Goal: Task Accomplishment & Management: Manage account settings

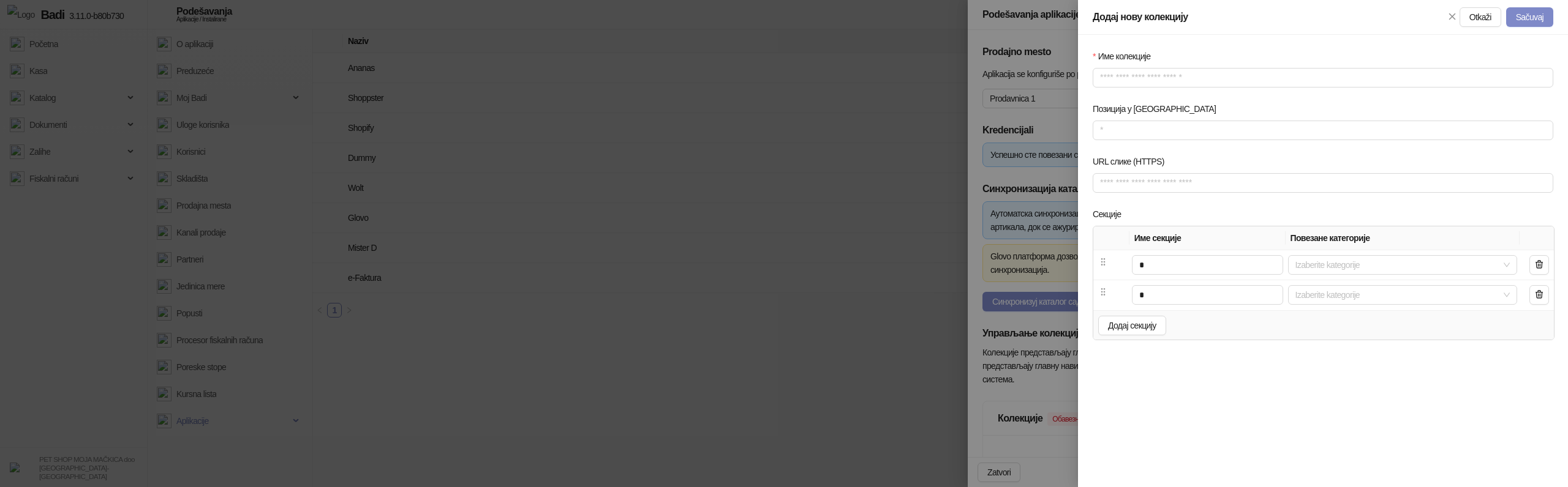
click at [1040, 299] on div at bounding box center [784, 243] width 1568 height 487
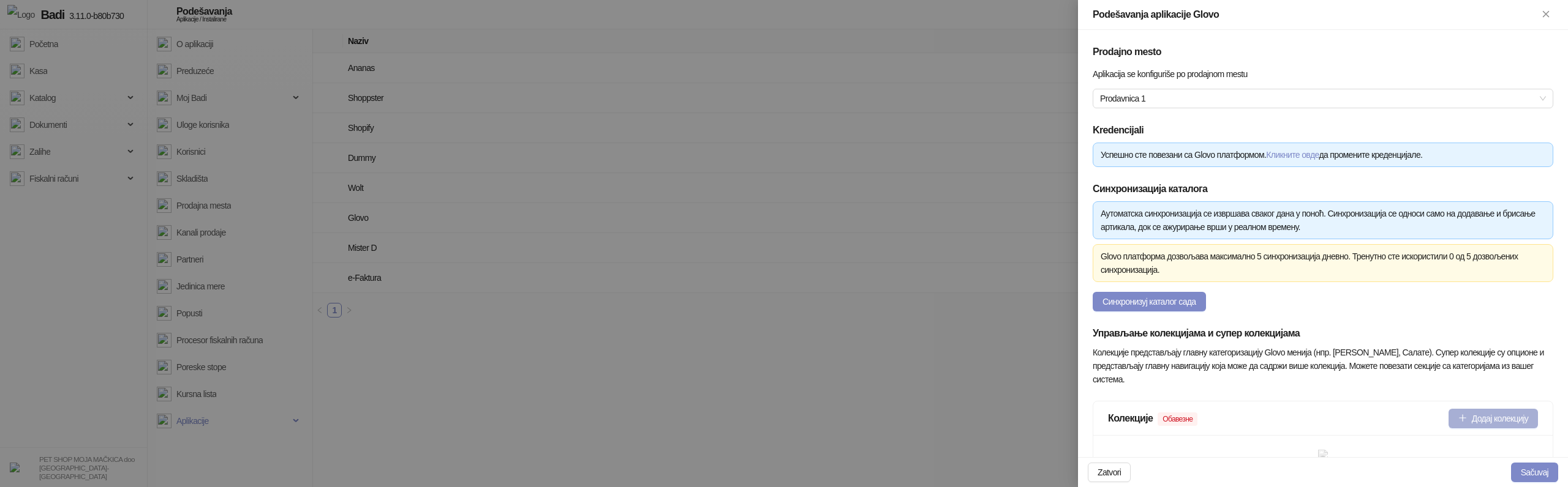
type input "**********"
click at [1504, 413] on button "Додај колекцију" at bounding box center [1493, 418] width 90 height 19
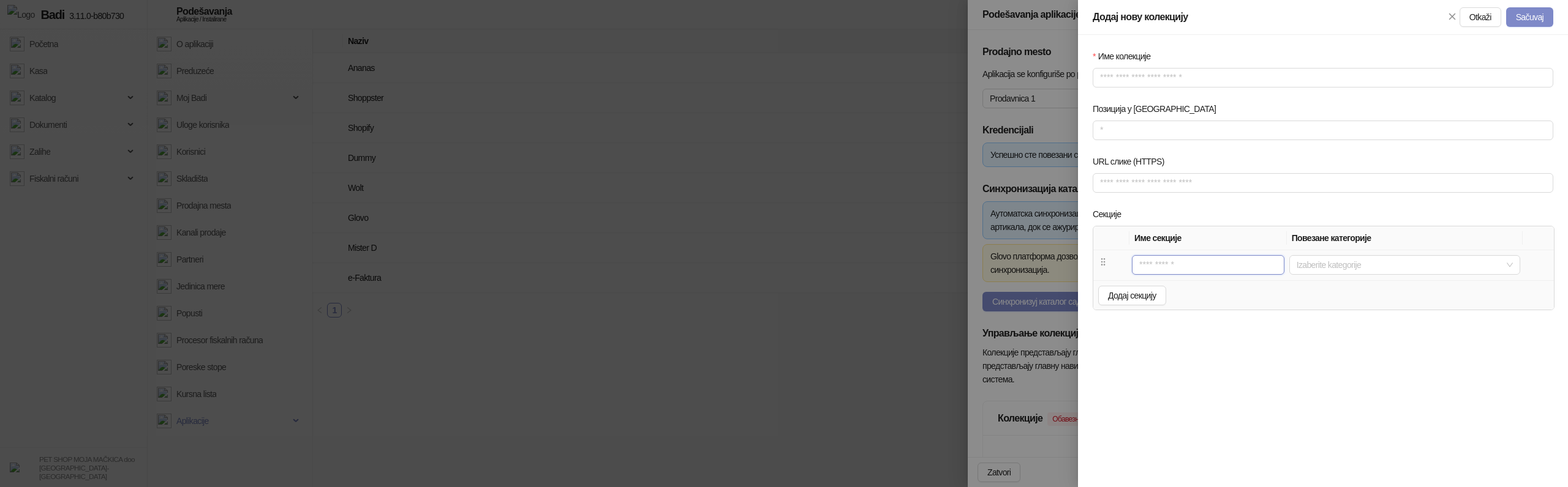
click at [1162, 266] on input "text" at bounding box center [1208, 264] width 152 height 19
type input "*"
click at [1115, 294] on span "Додај секцију" at bounding box center [1132, 296] width 49 height 10
click at [1149, 302] on input "text" at bounding box center [1207, 295] width 151 height 19
type input "*"
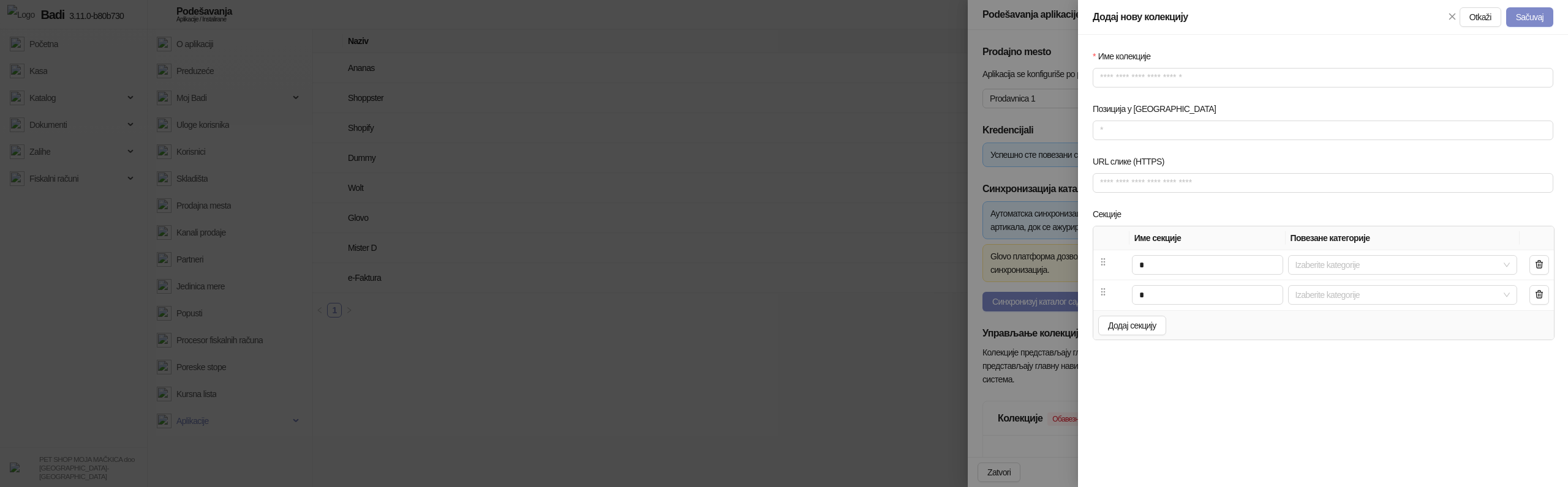
drag, startPoint x: 1103, startPoint y: 268, endPoint x: 1062, endPoint y: 452, distance: 188.5
drag, startPoint x: 1098, startPoint y: 269, endPoint x: 1098, endPoint y: 282, distance: 13.0
click at [1098, 269] on td at bounding box center [1109, 266] width 32 height 30
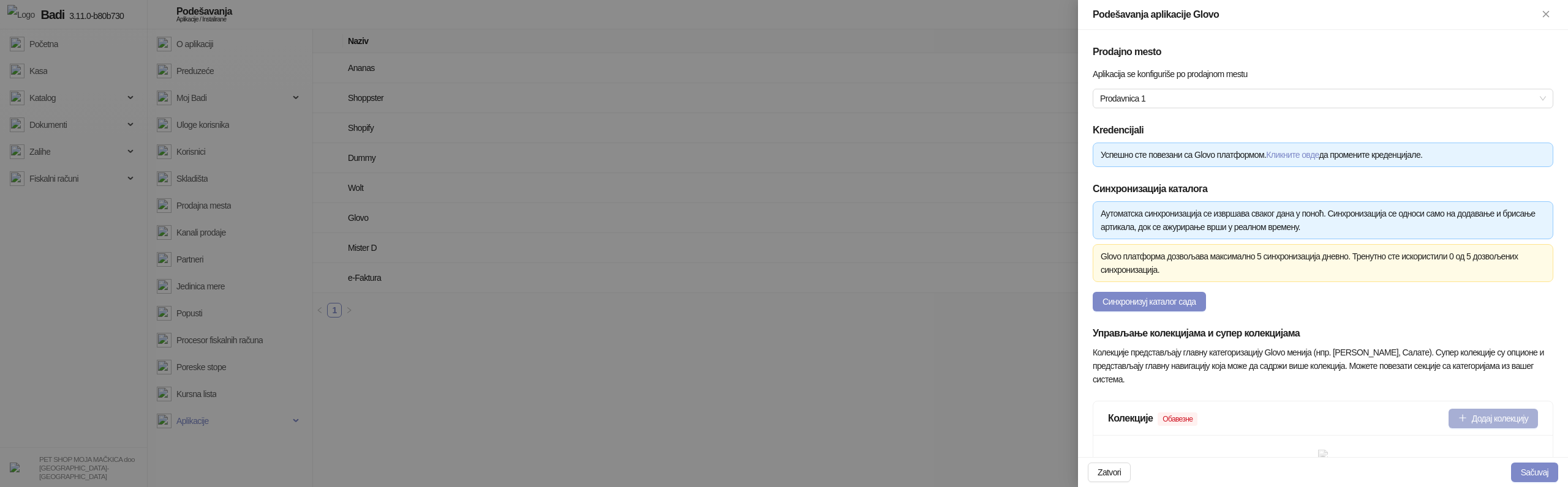
type input "**********"
click at [1492, 423] on button "Додај колекцију" at bounding box center [1493, 418] width 90 height 19
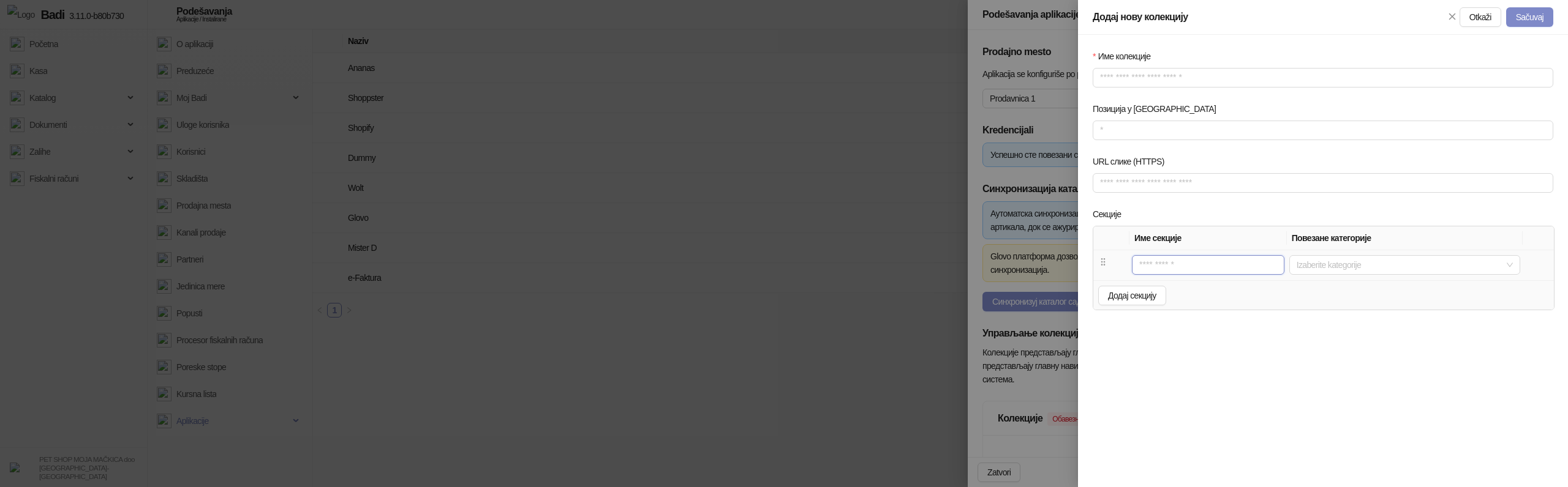
click at [1162, 272] on input "text" at bounding box center [1208, 264] width 152 height 19
type input "*"
click at [1134, 294] on span "Додај секцију" at bounding box center [1132, 296] width 49 height 10
click at [1149, 298] on input "text" at bounding box center [1197, 295] width 138 height 19
type input "*"
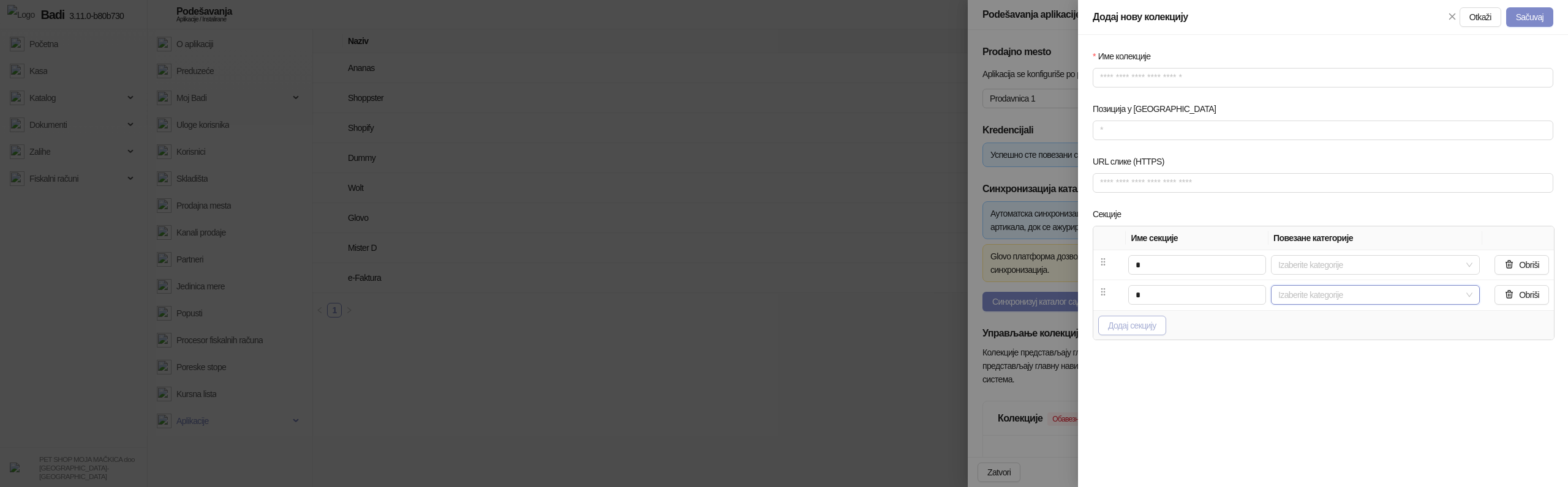
click at [1133, 322] on span "Додај секцију" at bounding box center [1132, 326] width 49 height 10
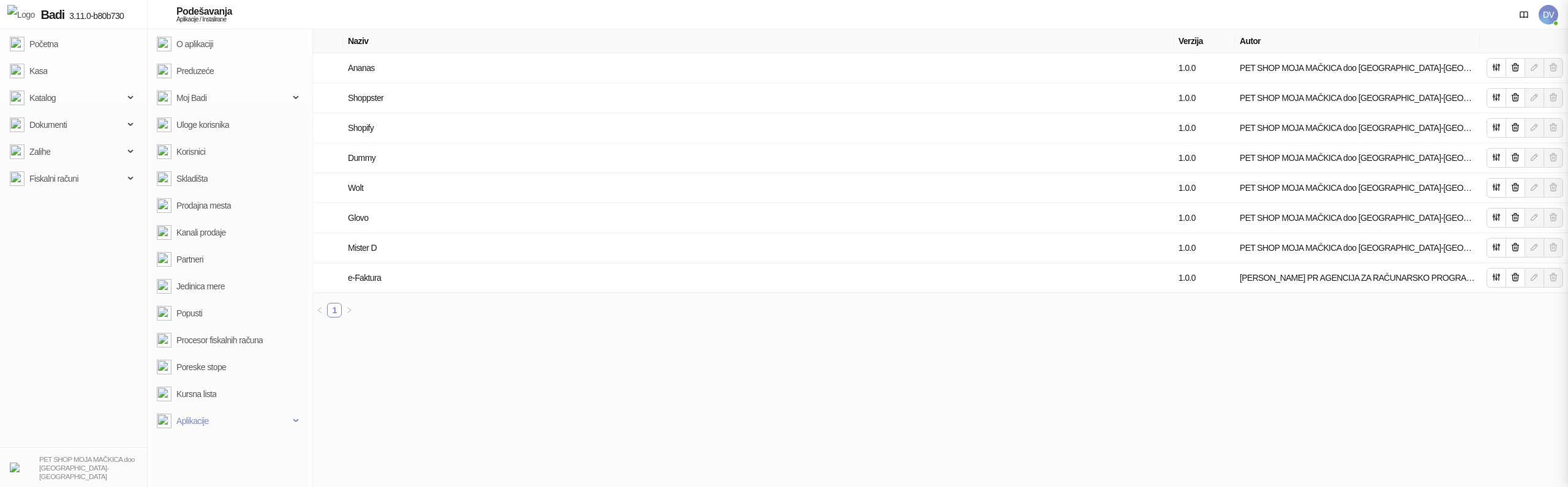
type input "**********"
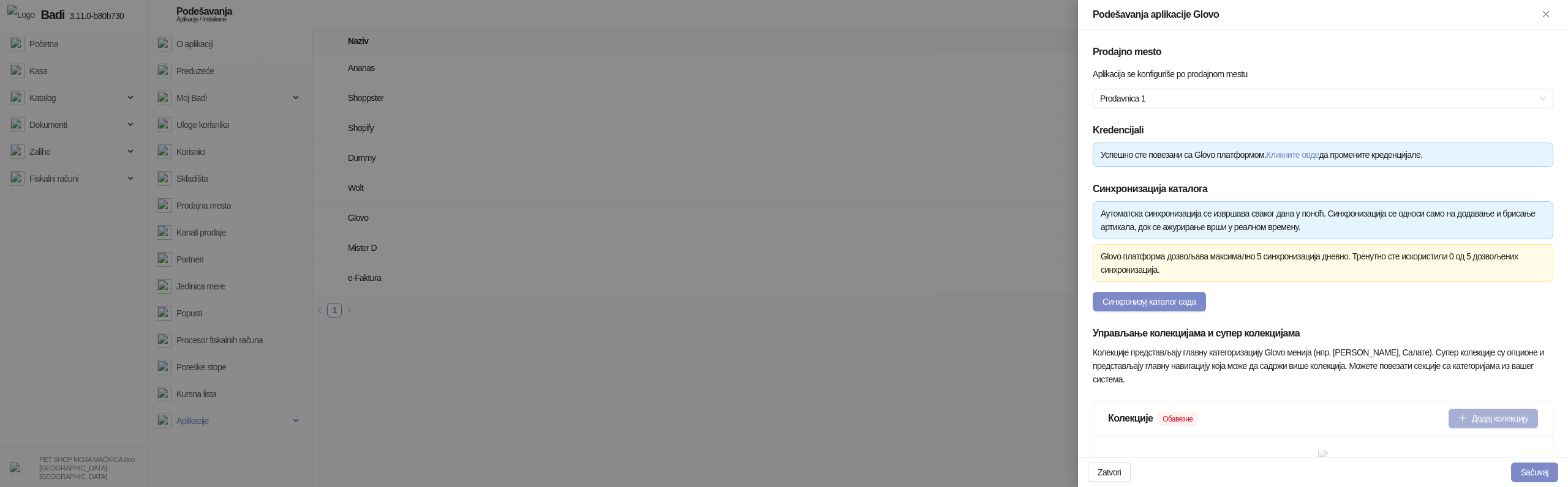
click at [1469, 420] on button "Додај колекцију" at bounding box center [1493, 418] width 90 height 19
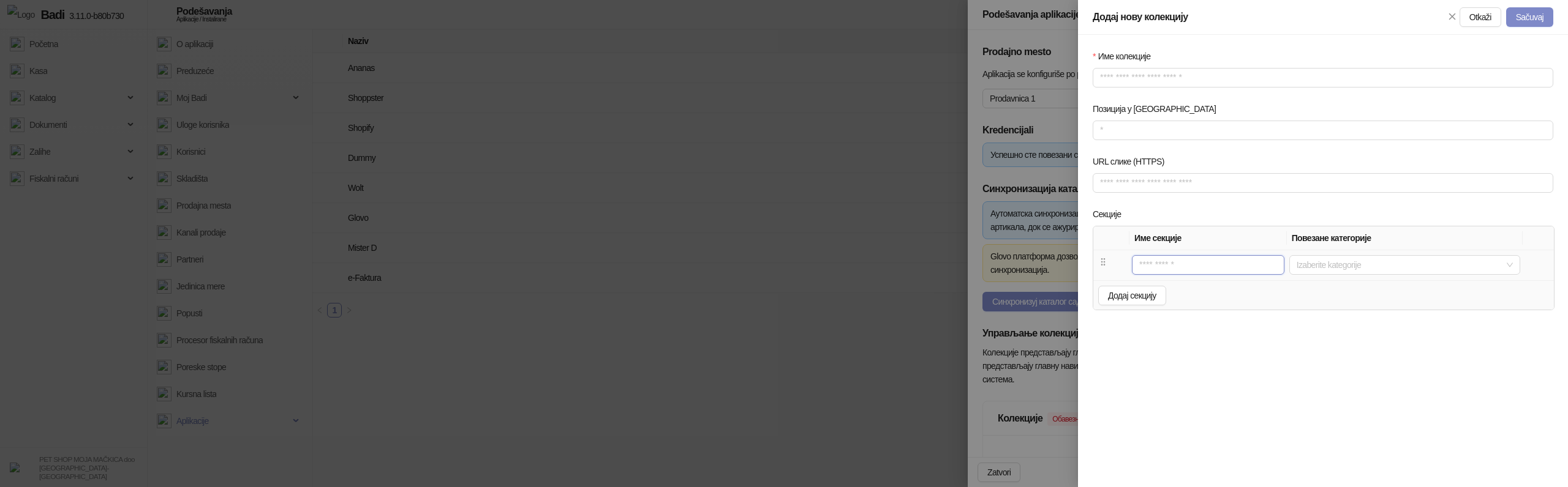
click at [1172, 264] on input "text" at bounding box center [1208, 264] width 152 height 19
type input "*"
click at [1146, 292] on span "Додај секцију" at bounding box center [1132, 296] width 49 height 10
click at [1167, 292] on input "text" at bounding box center [1197, 295] width 138 height 19
type input "*"
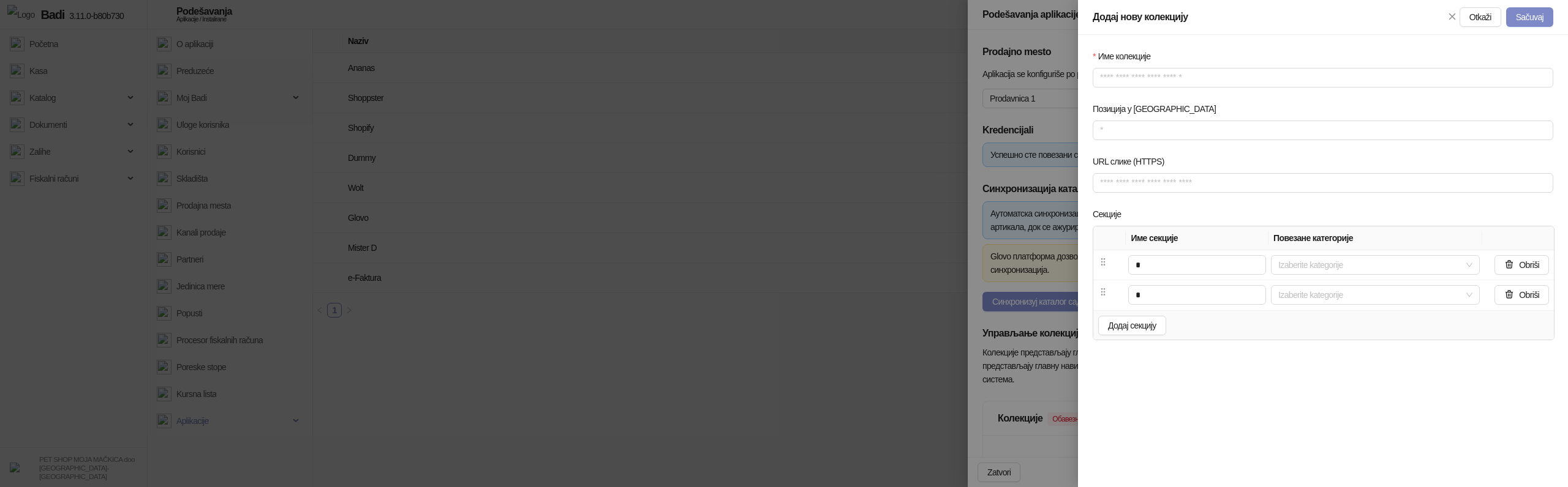
click at [1188, 386] on div "Име колекције Позиција у менију URL слике (HTTPS) Секције Име секције Повезане …" at bounding box center [1322, 261] width 490 height 452
click at [1114, 302] on td at bounding box center [1109, 295] width 32 height 30
click at [740, 276] on div at bounding box center [784, 243] width 1568 height 487
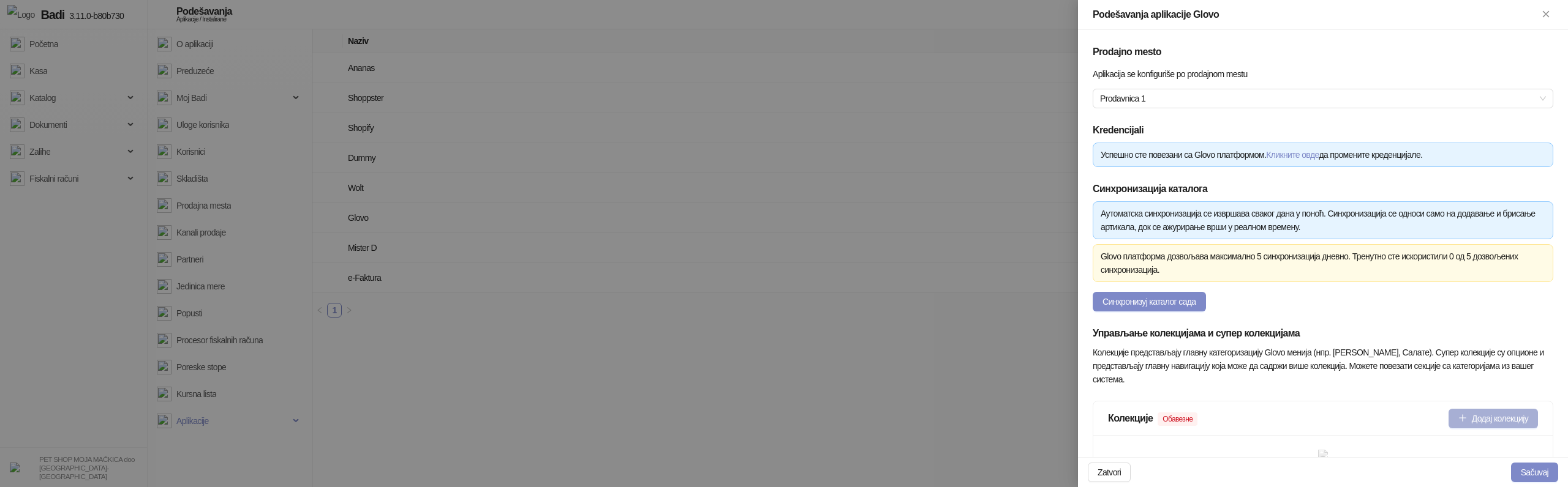
click at [1478, 413] on button "Додај колекцију" at bounding box center [1493, 418] width 90 height 19
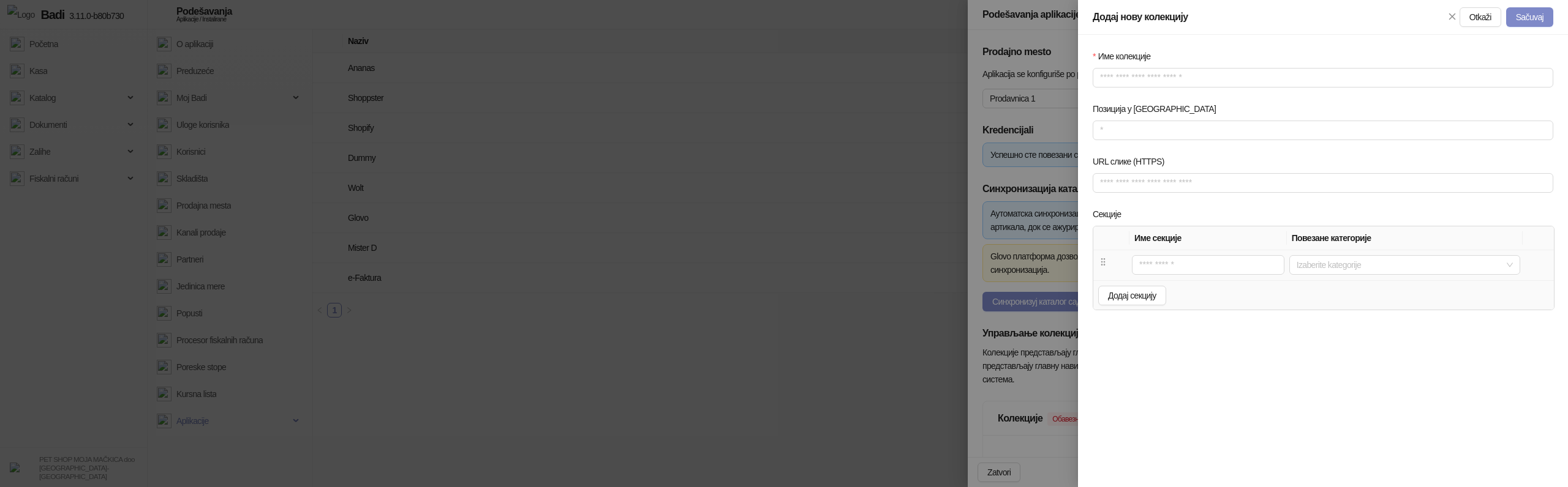
click at [1174, 275] on td at bounding box center [1208, 266] width 157 height 30
click at [1183, 265] on input "text" at bounding box center [1208, 264] width 152 height 19
type input "*"
click at [1155, 306] on div "Додај секцију" at bounding box center [1323, 295] width 460 height 30
click at [1155, 288] on button "Додај секцију" at bounding box center [1132, 295] width 68 height 19
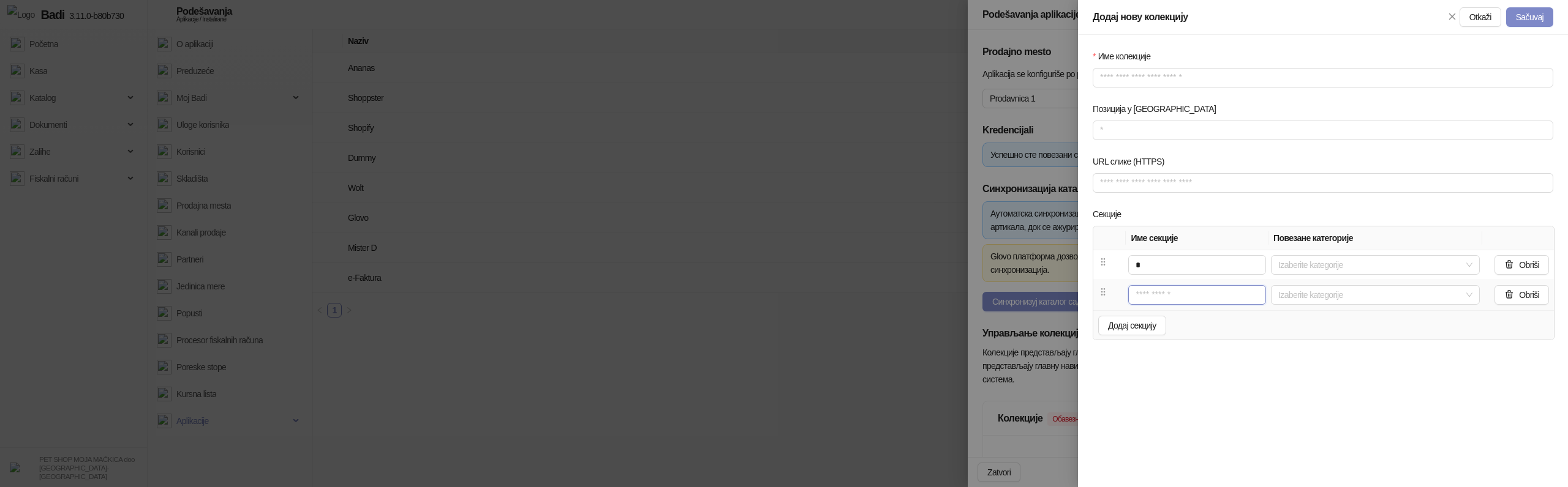
click at [1159, 294] on input "text" at bounding box center [1197, 295] width 138 height 19
type input "*"
click at [1167, 400] on div "Име колекције Позиција у менију URL слике (HTTPS) Секције Име секције Повезане …" at bounding box center [1322, 261] width 490 height 452
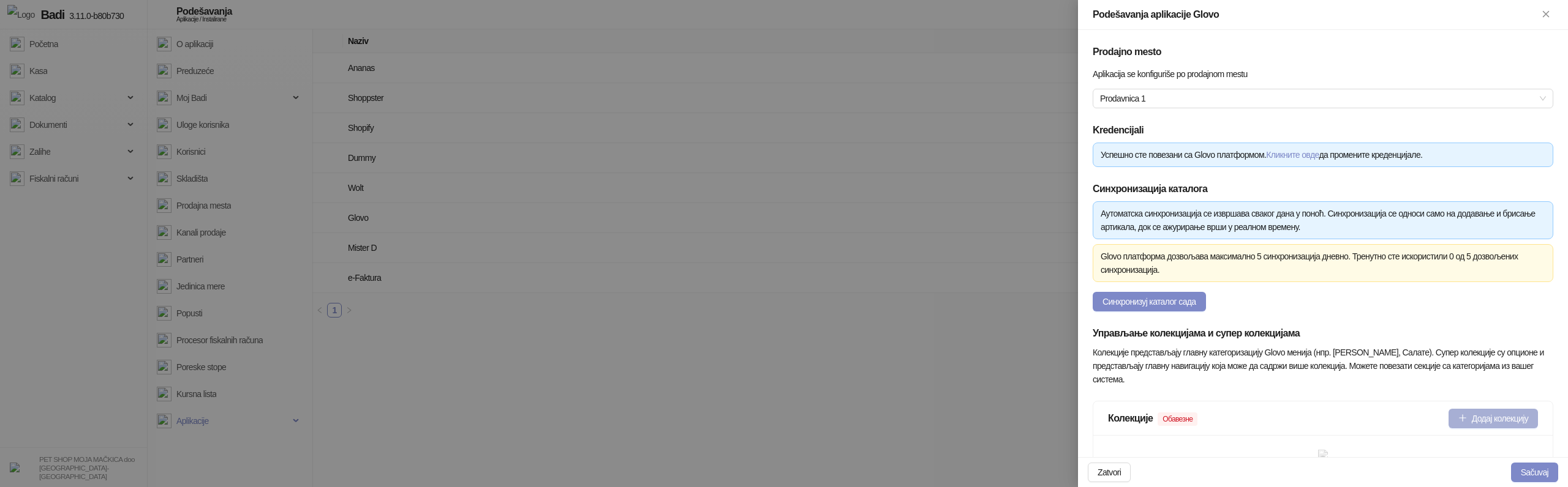
type input "**********"
click at [1470, 419] on button "Додај колекцију" at bounding box center [1493, 418] width 90 height 19
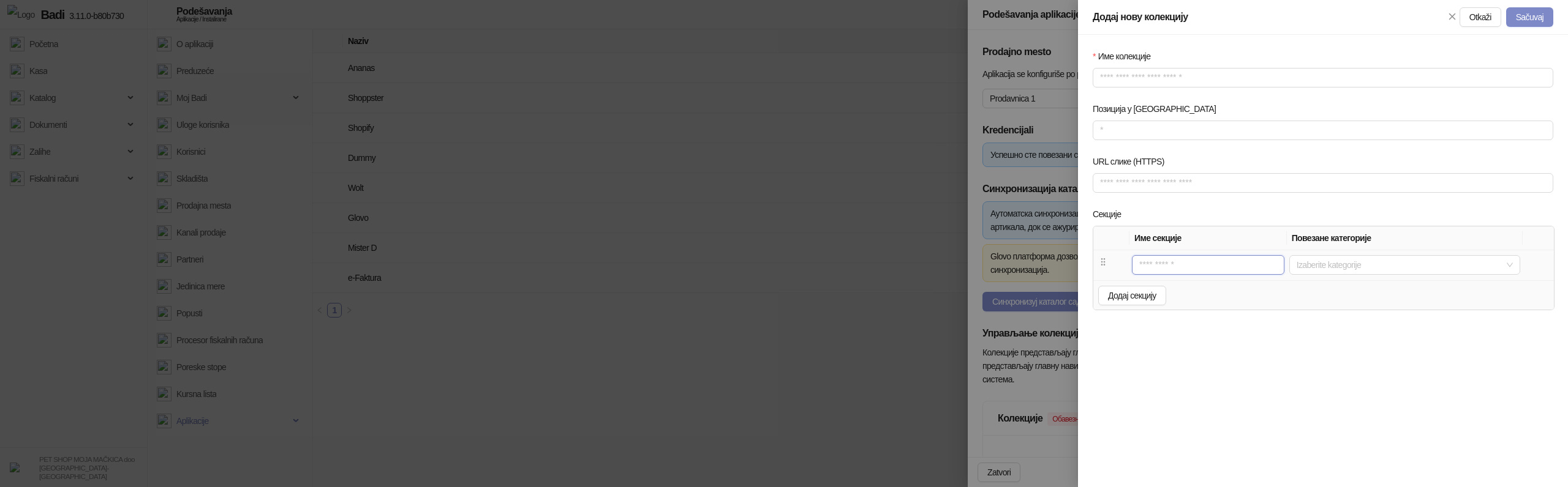
click at [1155, 256] on input "text" at bounding box center [1208, 264] width 152 height 19
type input "*"
click at [1129, 291] on span "Додај секцију" at bounding box center [1132, 296] width 49 height 10
click at [1169, 295] on input "text" at bounding box center [1197, 295] width 138 height 19
type input "*"
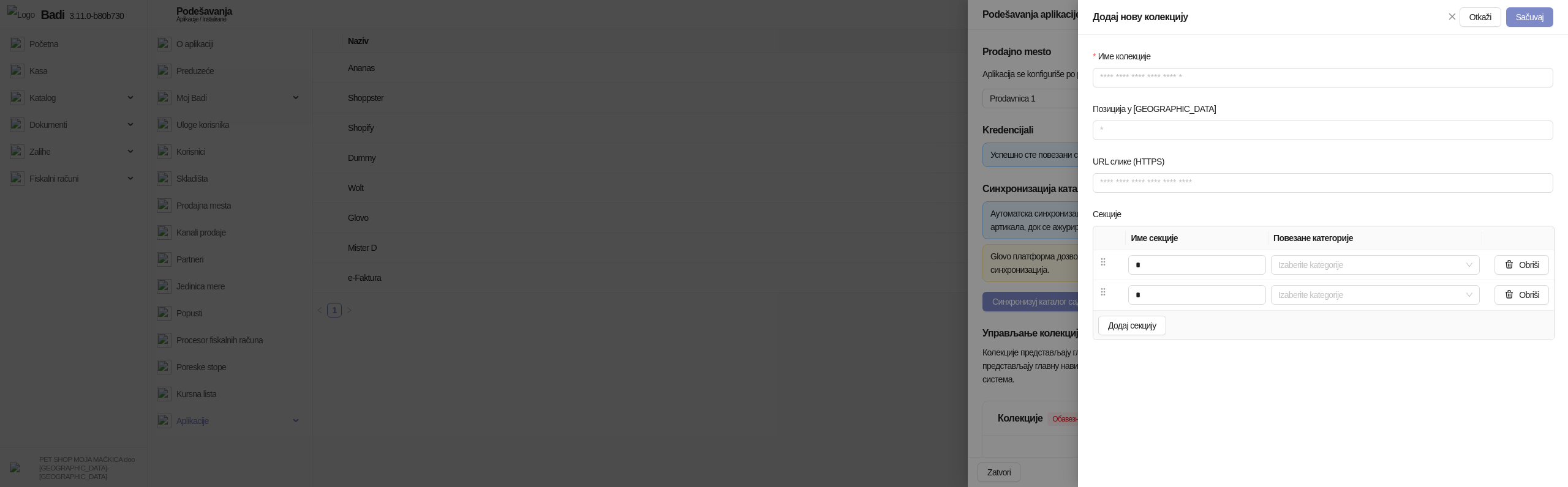
click at [1050, 273] on div at bounding box center [784, 243] width 1568 height 487
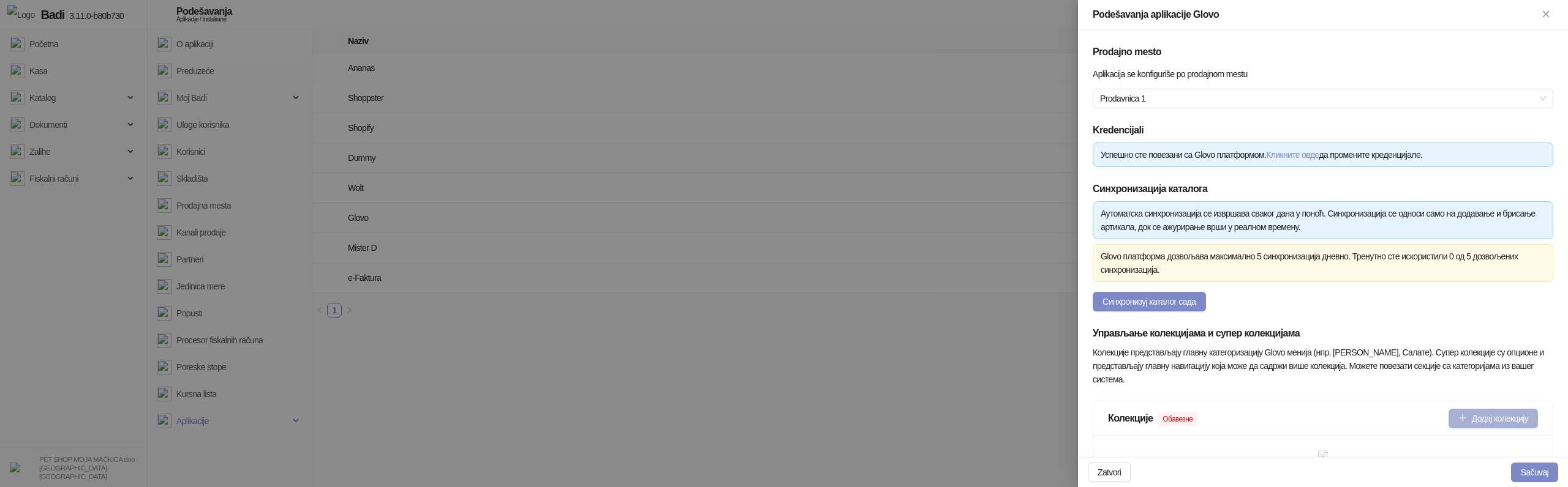
click at [1517, 415] on button "Додај колекцију" at bounding box center [1493, 418] width 90 height 19
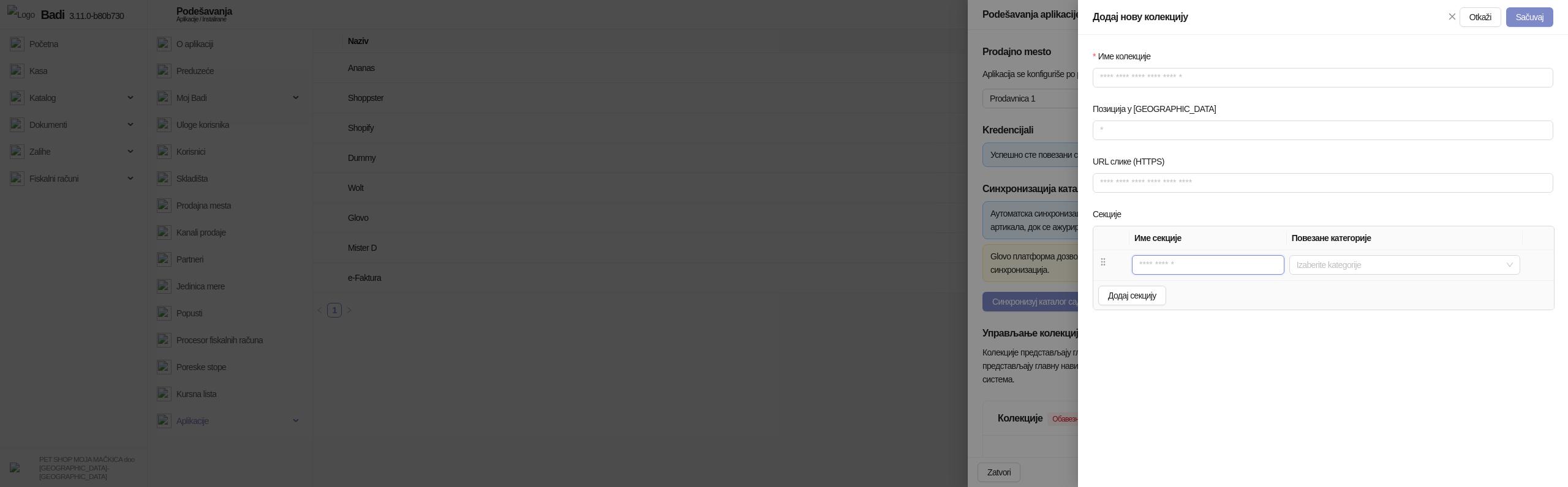
click at [1195, 259] on input "text" at bounding box center [1208, 264] width 152 height 19
type input "*"
click at [1141, 295] on span "Додај секцију" at bounding box center [1132, 296] width 49 height 10
click at [1170, 296] on input "text" at bounding box center [1197, 295] width 138 height 19
type input "*"
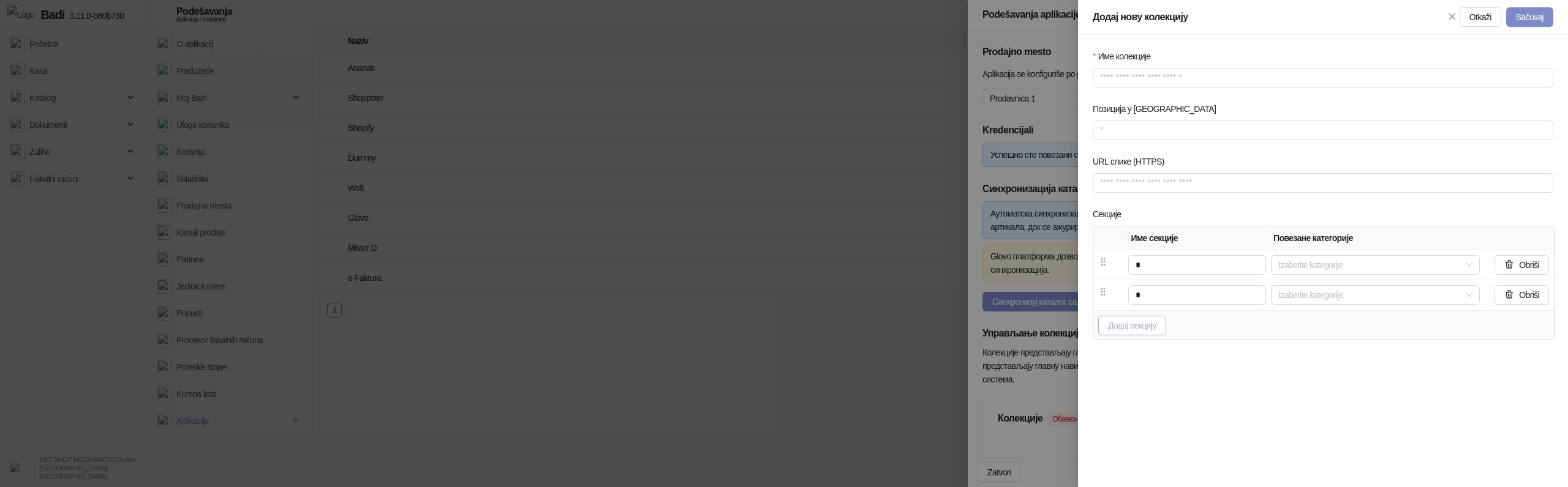
click at [1136, 328] on span "Додај секцију" at bounding box center [1132, 326] width 49 height 10
click at [1536, 330] on button "Obriši" at bounding box center [1522, 325] width 55 height 19
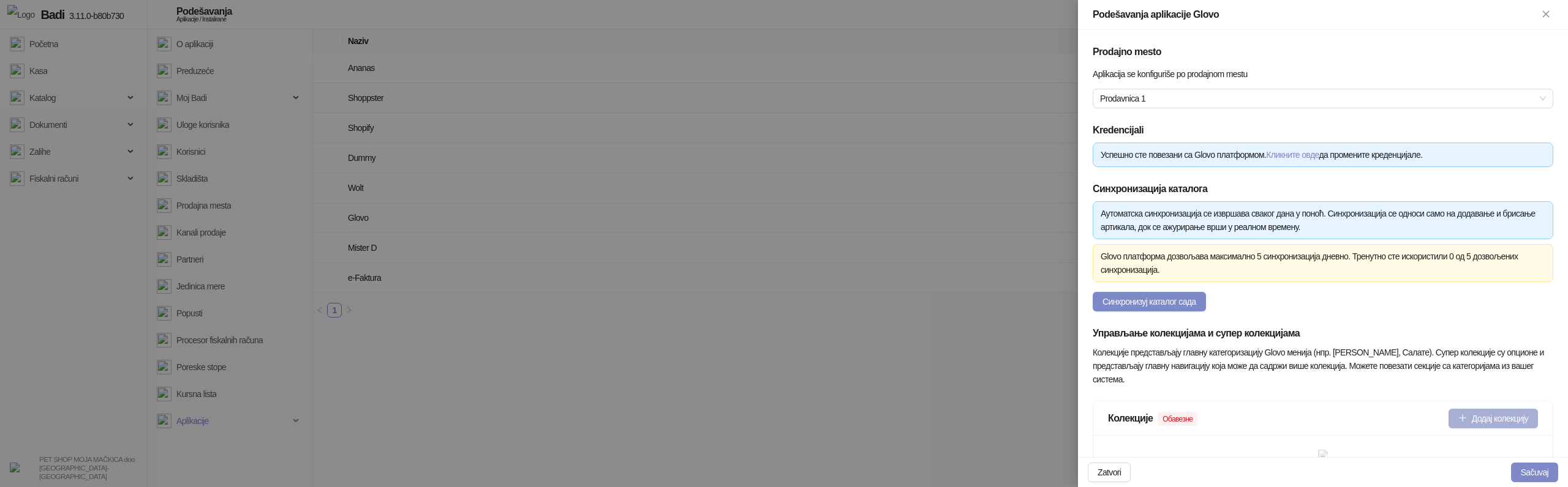
type input "**********"
click at [1508, 420] on button "Додај колекцију" at bounding box center [1493, 418] width 90 height 19
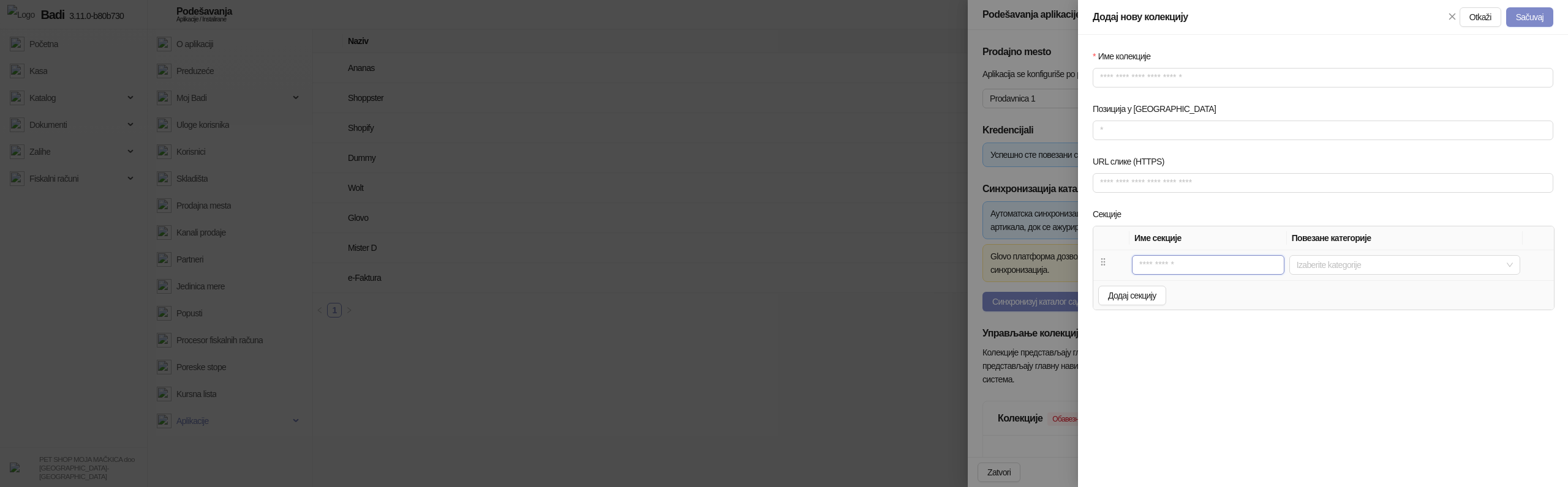
click at [1180, 271] on input "text" at bounding box center [1208, 264] width 152 height 19
type input "*"
click at [1110, 296] on span "Додај секцију" at bounding box center [1132, 296] width 49 height 10
click at [1163, 295] on input "text" at bounding box center [1197, 295] width 138 height 19
type input "*"
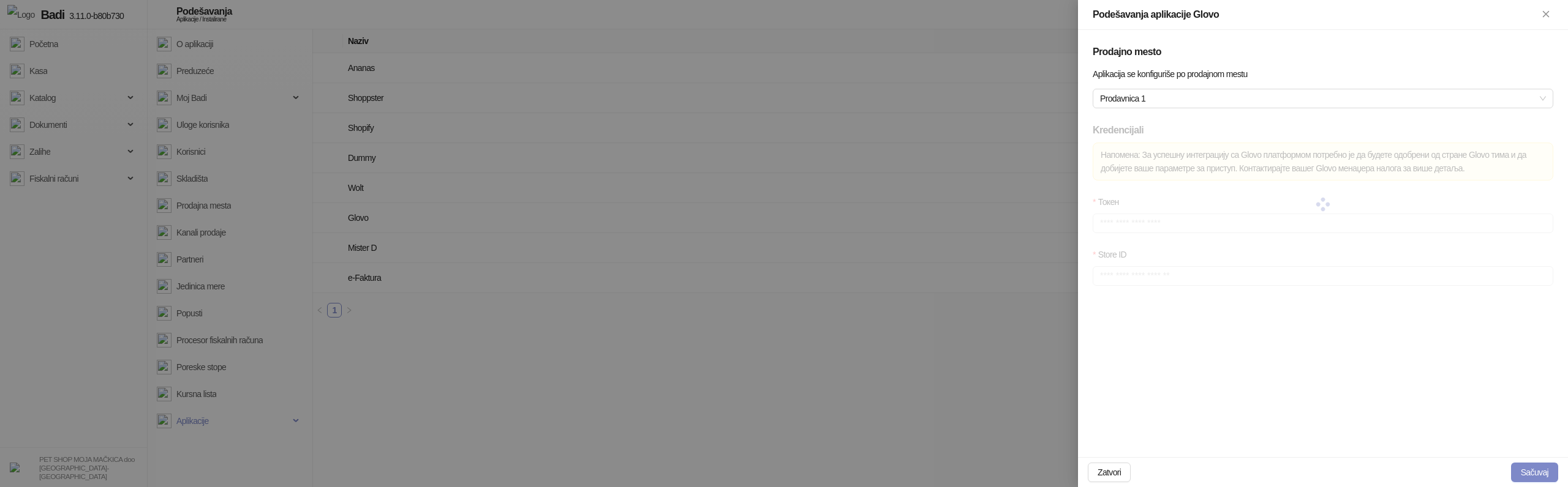
type input "**********"
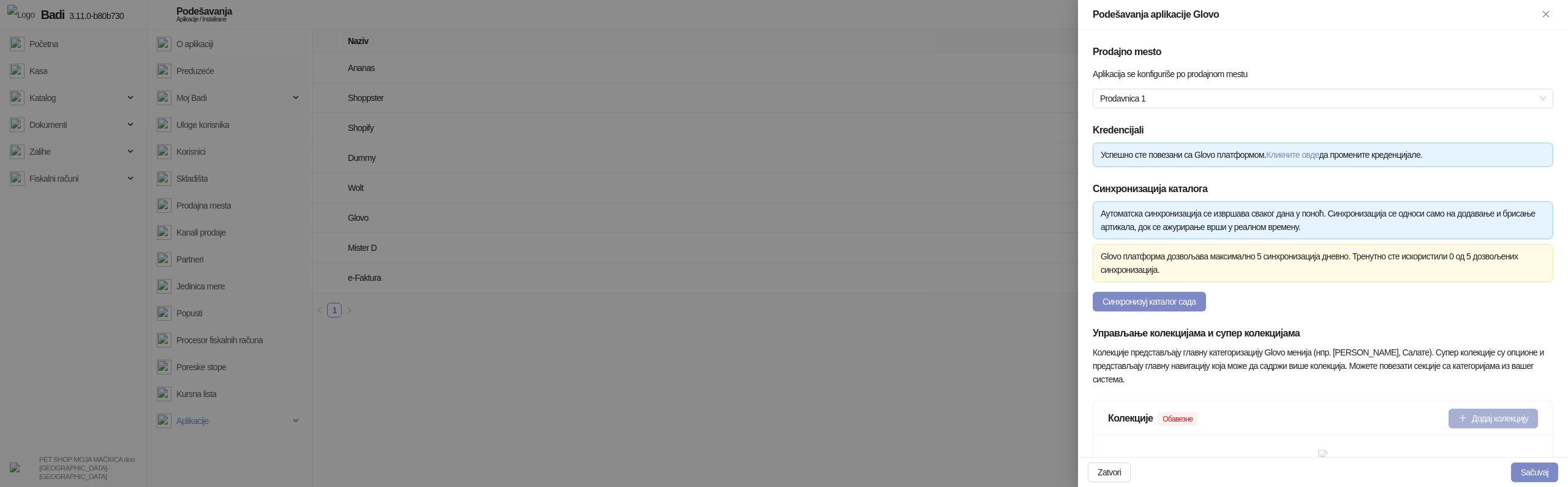
click at [1468, 428] on button "Додај колекцију" at bounding box center [1493, 418] width 90 height 19
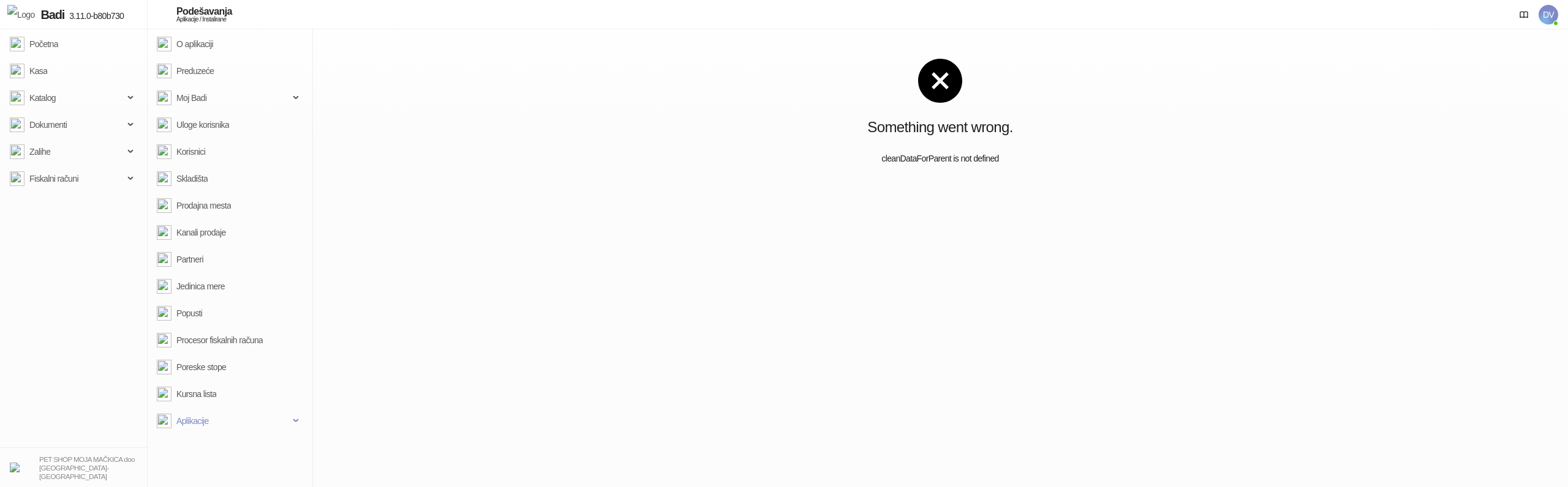
click at [1380, 259] on div "Something went wrong. cleanDataForParent is not defined" at bounding box center [940, 258] width 1256 height 458
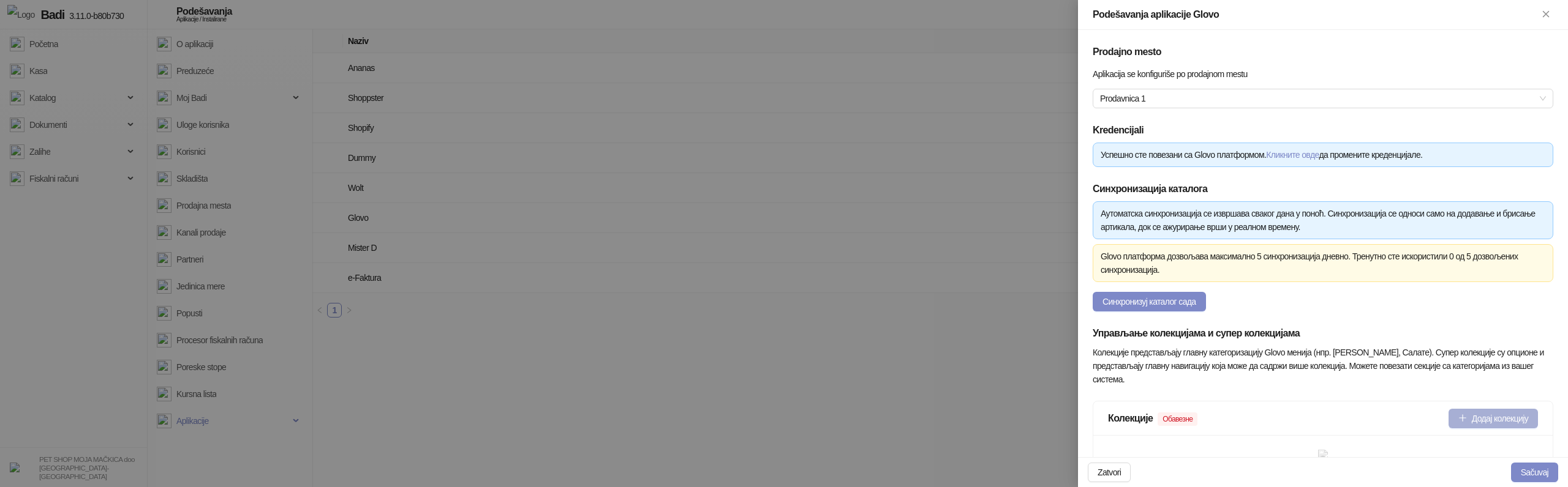
type input "**********"
click at [1495, 427] on button "Додај колекцију" at bounding box center [1493, 418] width 90 height 19
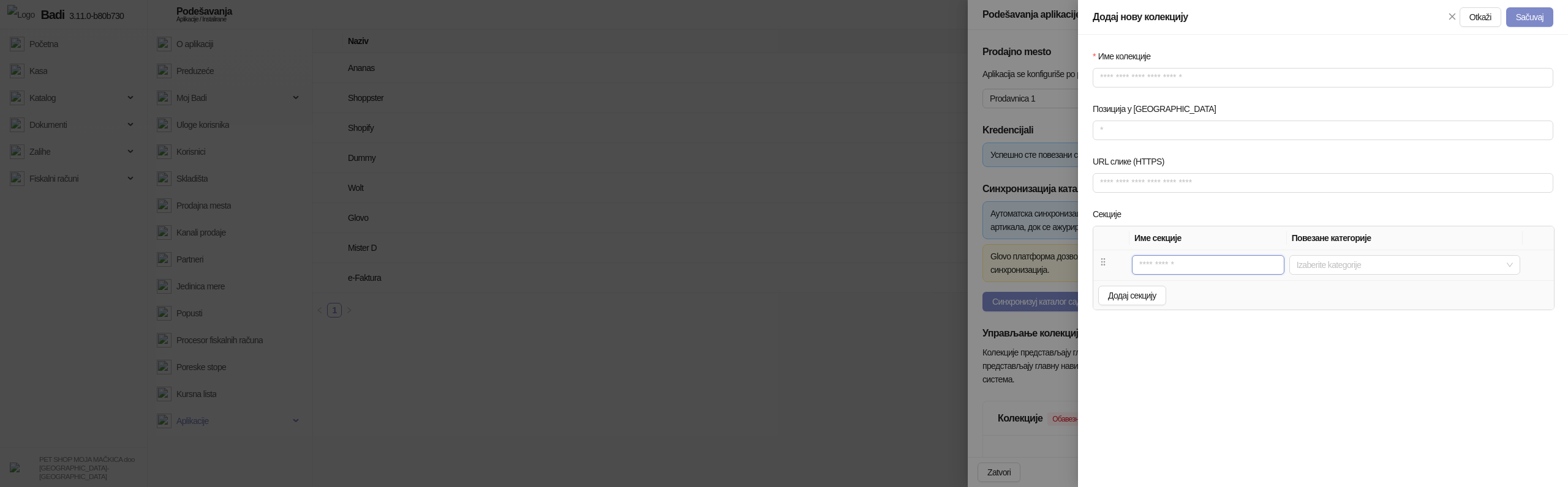
click at [1188, 263] on input "text" at bounding box center [1208, 264] width 152 height 19
type input "*"
click at [1154, 297] on span "Додај секцију" at bounding box center [1132, 296] width 49 height 10
click at [1194, 305] on td at bounding box center [1197, 295] width 142 height 30
click at [1194, 300] on input "text" at bounding box center [1197, 295] width 138 height 19
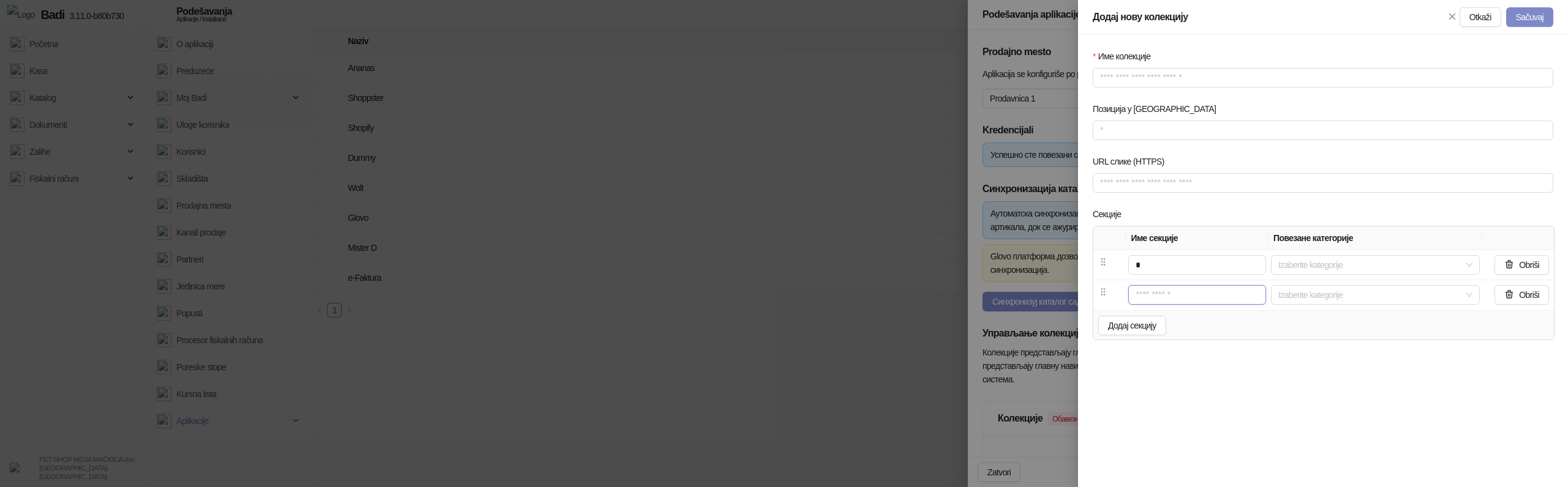
type input "*"
click at [1134, 318] on button "Додај секцију" at bounding box center [1132, 325] width 68 height 19
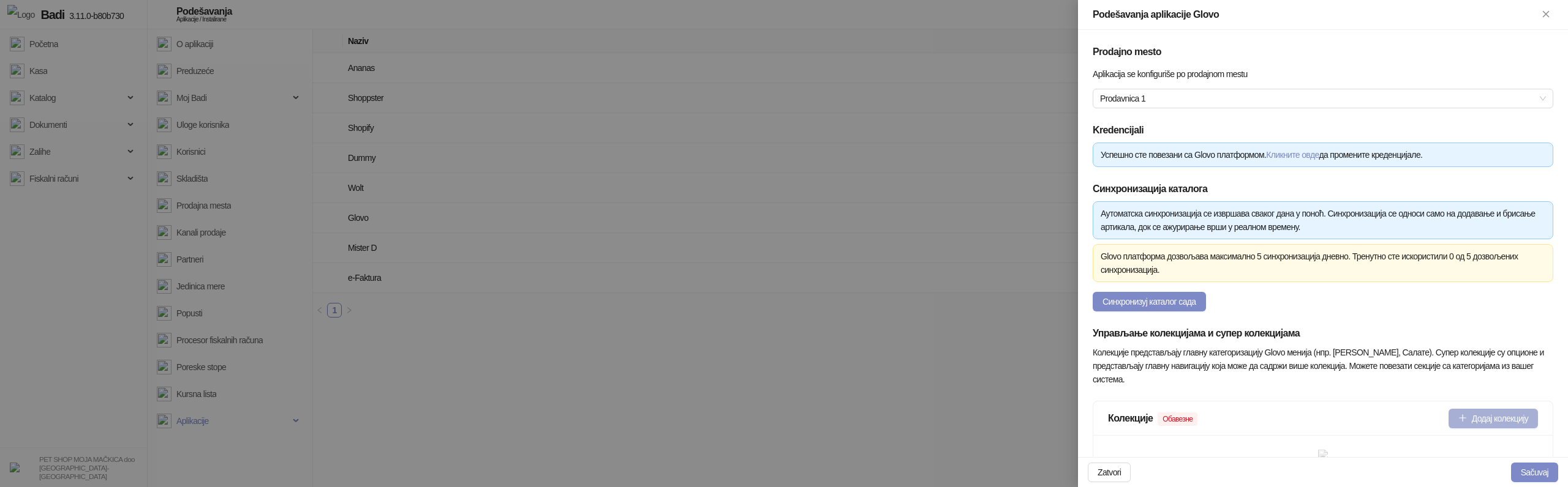
type input "**********"
click at [1504, 414] on button "Додај колекцију" at bounding box center [1493, 418] width 90 height 19
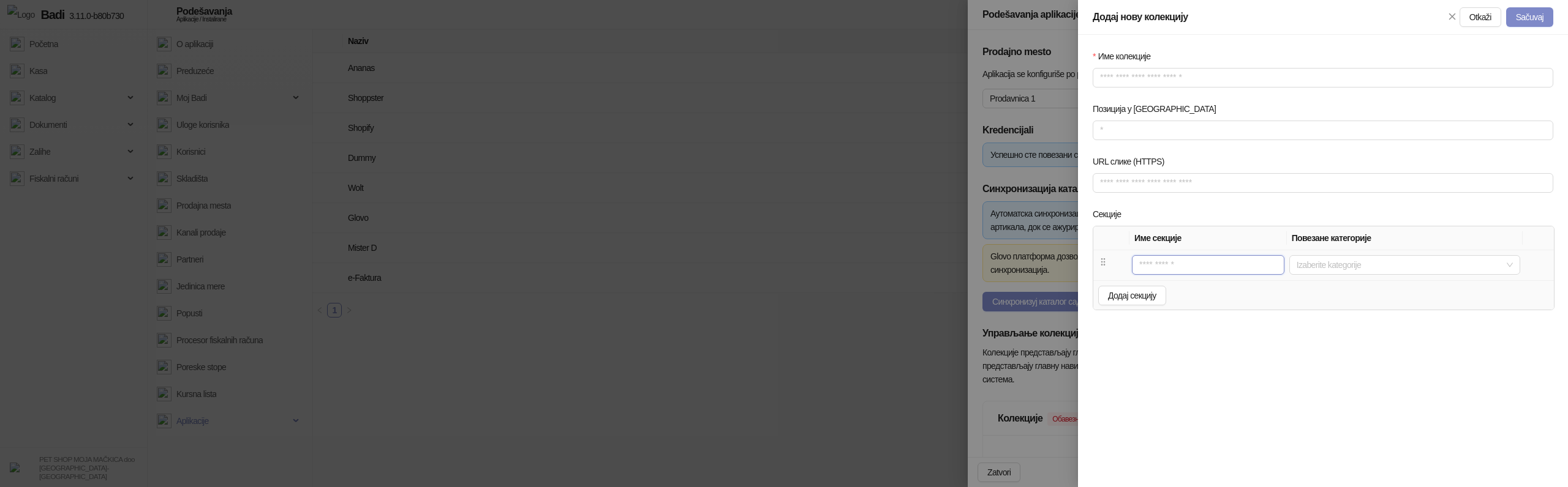
click at [1172, 271] on input "text" at bounding box center [1208, 264] width 152 height 19
type input "*"
click at [1134, 292] on span "Додај секцију" at bounding box center [1132, 296] width 49 height 10
click at [1155, 297] on input "text" at bounding box center [1197, 295] width 138 height 19
type input "*"
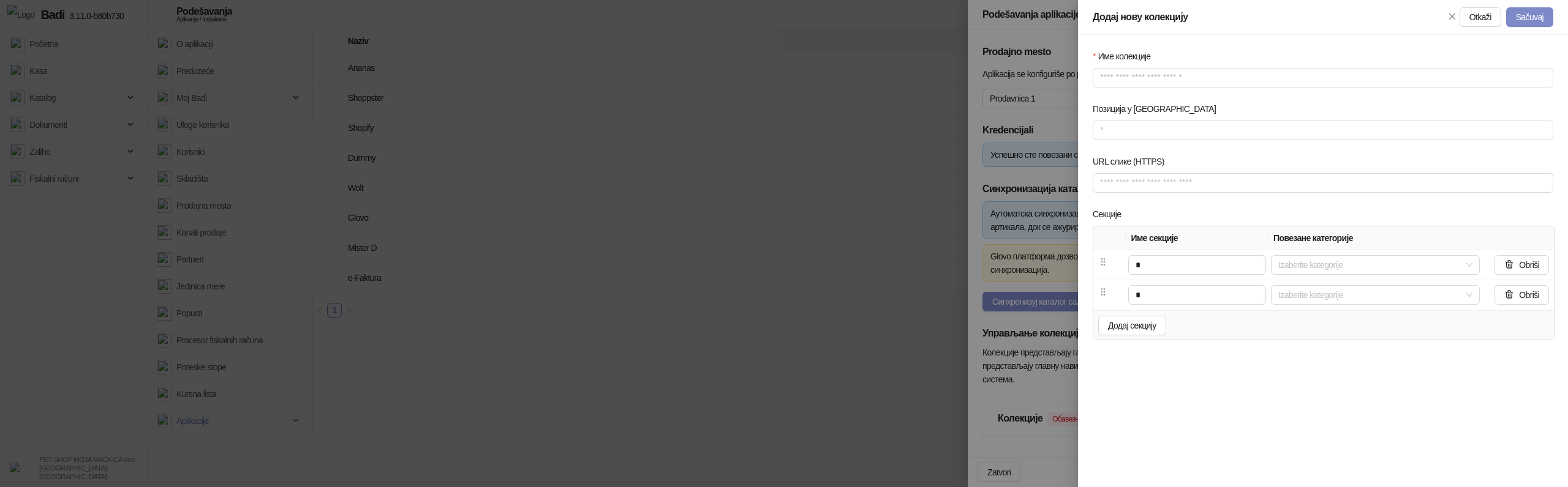
click at [1148, 372] on div "Име колекције Позиција у менију URL слике (HTTPS) Секције Име секције Повезане …" at bounding box center [1322, 261] width 490 height 452
click at [1138, 325] on span "Додај секцију" at bounding box center [1132, 326] width 49 height 10
click at [1164, 323] on input "text" at bounding box center [1197, 325] width 138 height 19
type input "******"
click at [1187, 261] on input "text" at bounding box center [1197, 264] width 138 height 19
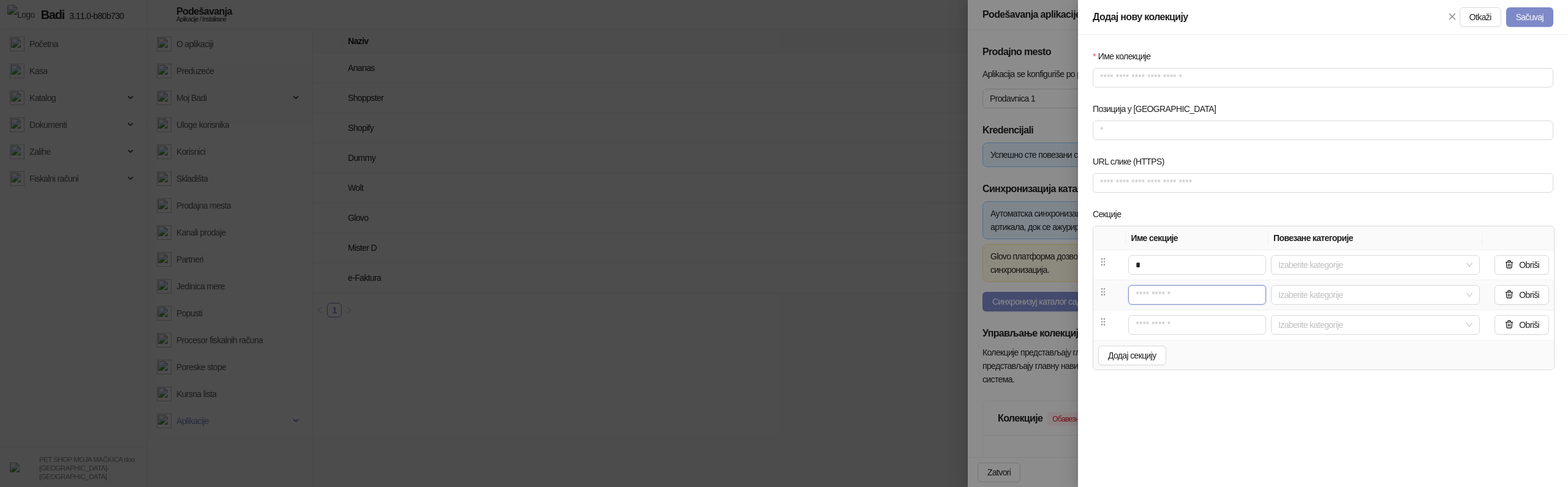
click at [1152, 293] on input "text" at bounding box center [1197, 295] width 138 height 19
click at [1151, 317] on input "text" at bounding box center [1197, 325] width 138 height 19
click at [1159, 324] on input "text" at bounding box center [1197, 325] width 138 height 19
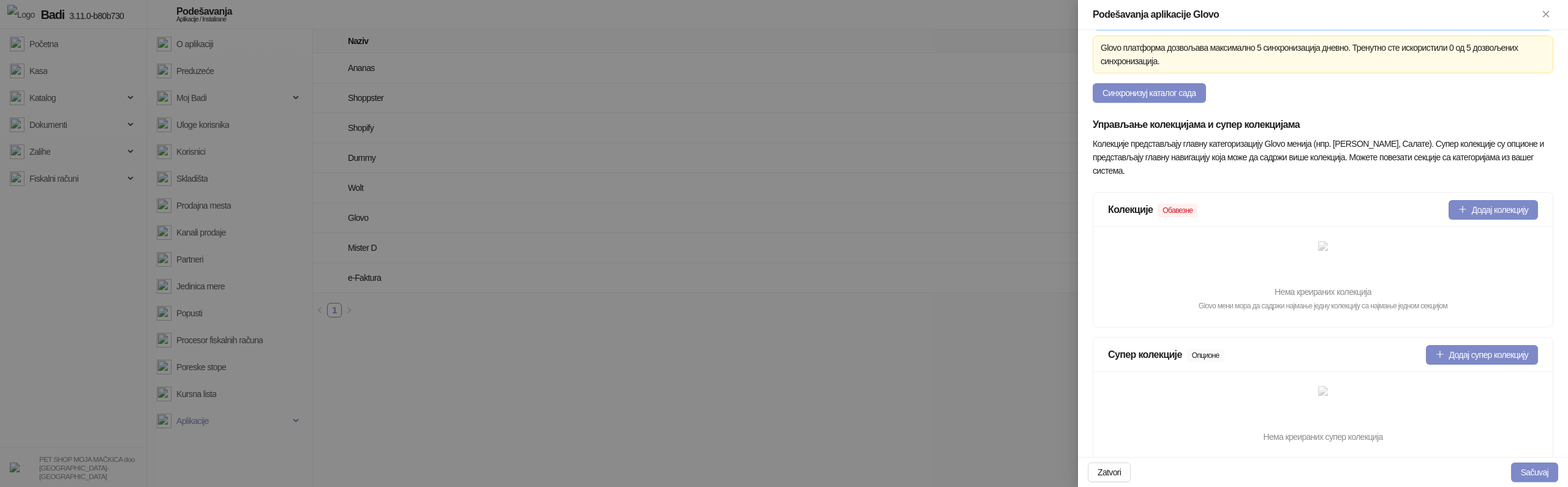
scroll to position [225, 0]
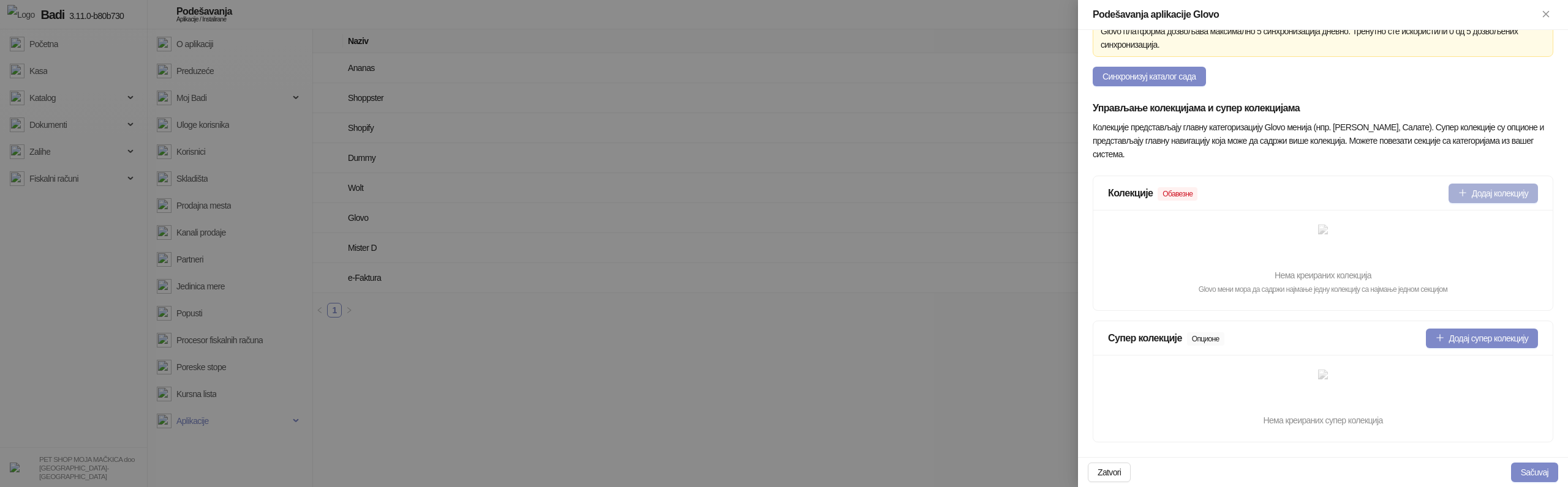
type input "**********"
click at [1526, 188] on button "Додај колекцију" at bounding box center [1493, 193] width 90 height 19
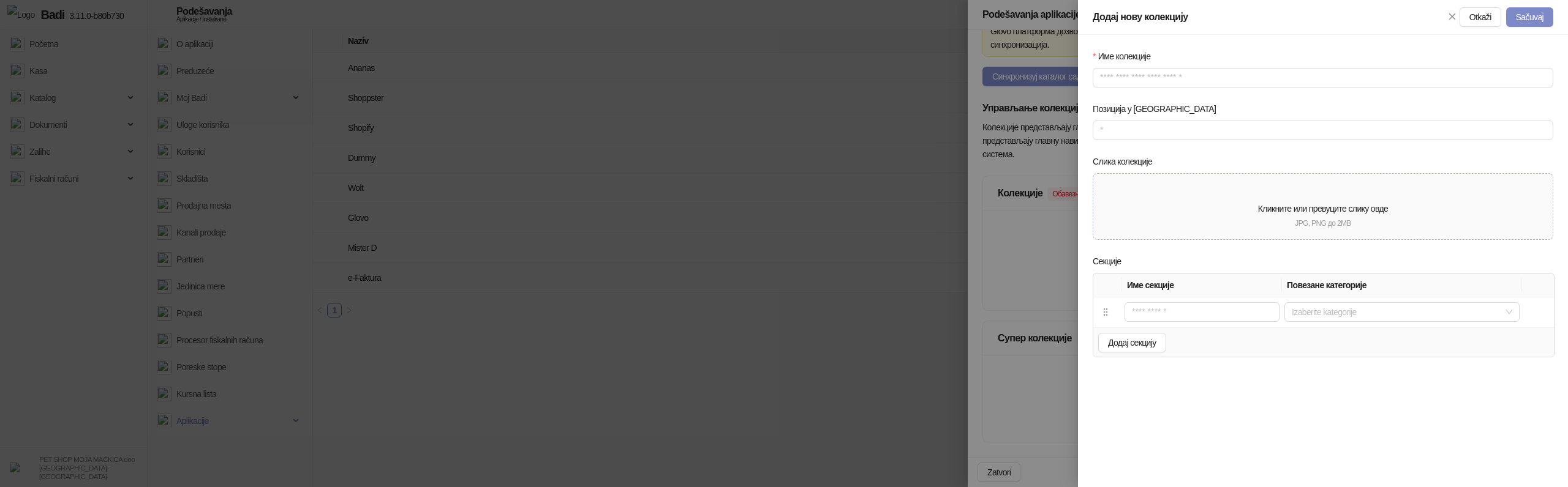
click at [1327, 215] on div "Кликните или превуците слику овде" at bounding box center [1323, 209] width 440 height 14
